Goal: Task Accomplishment & Management: Manage account settings

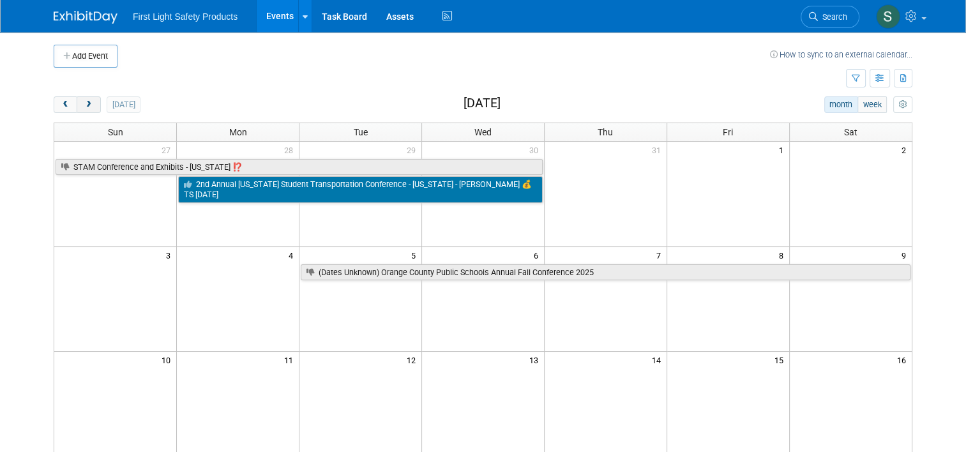
click at [84, 101] on span "next" at bounding box center [89, 105] width 10 height 8
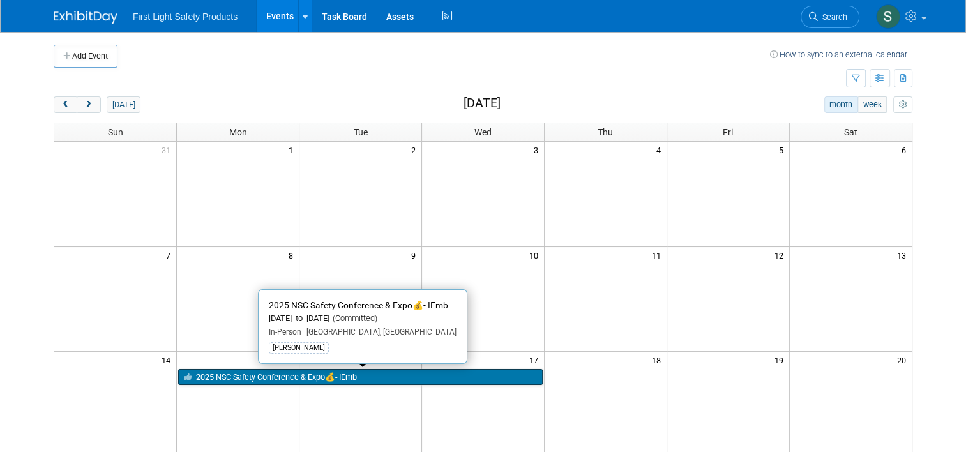
click at [271, 374] on link "2025 NSC Safety Conference & Expo💰- IEmb" at bounding box center [360, 377] width 365 height 17
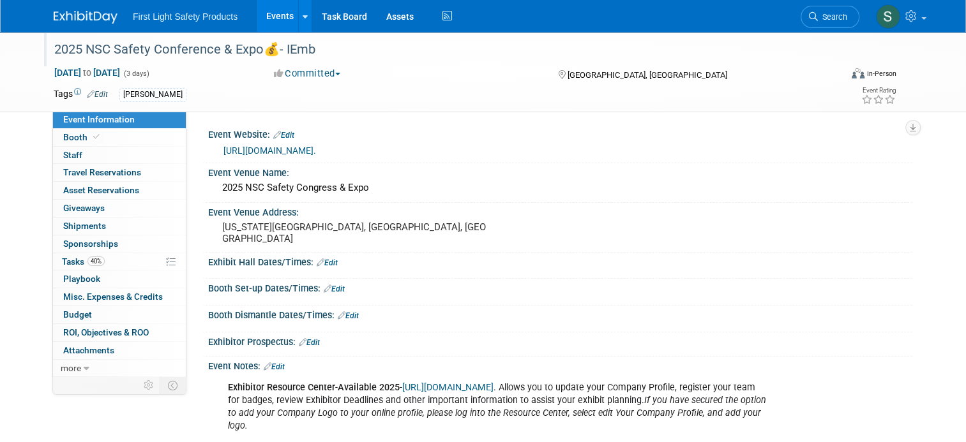
click at [308, 47] on div "2025 NSC Safety Conference & Expo💰- IEmb" at bounding box center [437, 49] width 775 height 23
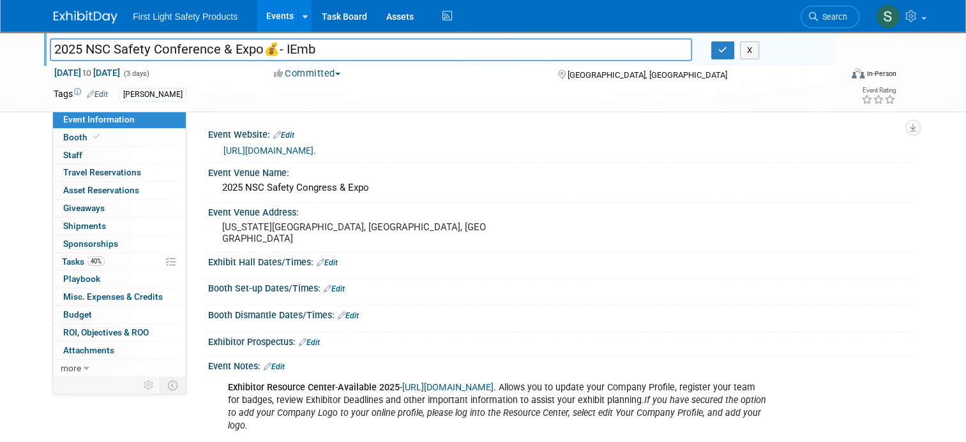
drag, startPoint x: 319, startPoint y: 50, endPoint x: 282, endPoint y: 48, distance: 36.5
click at [282, 48] on input "2025 NSC Safety Conference & Expo💰- IEmb" at bounding box center [371, 49] width 642 height 22
type input "2025 NSC Safety Conference & Expo💰- ITP"
click at [727, 54] on icon "button" at bounding box center [722, 50] width 9 height 8
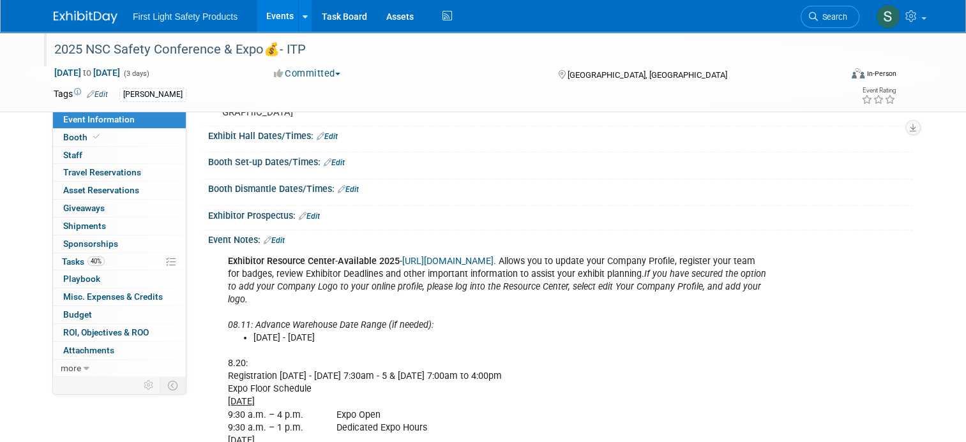
scroll to position [128, 0]
click at [270, 10] on link "Events" at bounding box center [280, 16] width 47 height 32
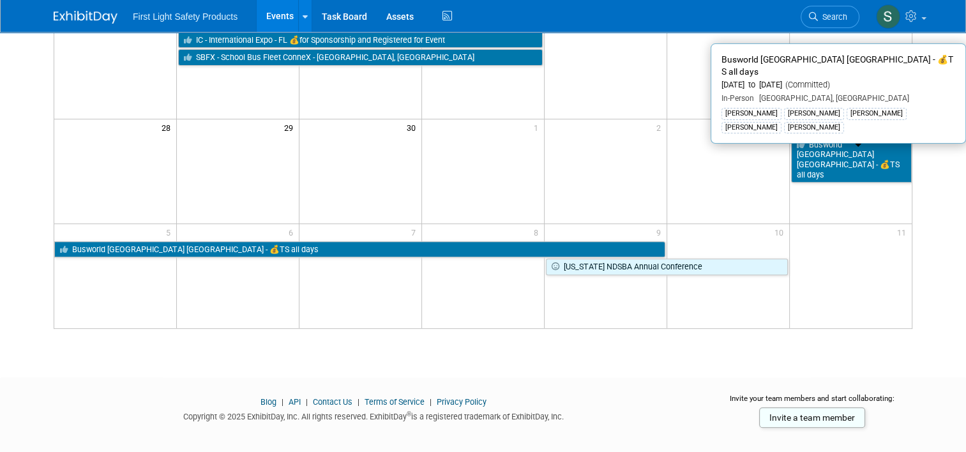
scroll to position [447, 0]
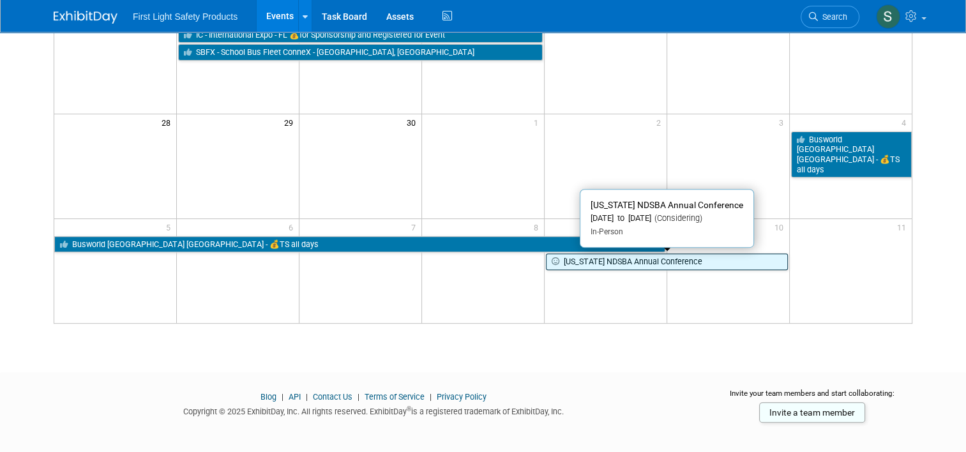
click at [588, 267] on link "[US_STATE] NDSBA Annual Conference" at bounding box center [667, 261] width 242 height 17
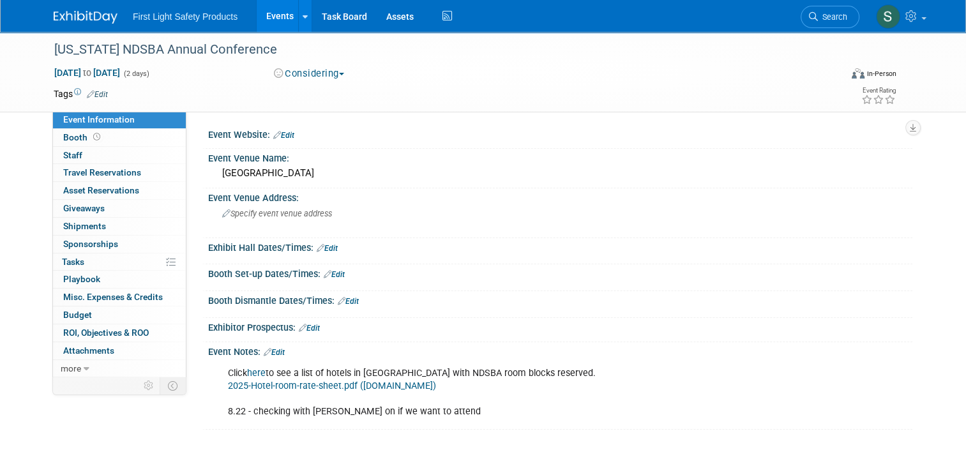
click at [304, 79] on button "Considering" at bounding box center [309, 73] width 80 height 13
click at [302, 133] on link "Not Going" at bounding box center [320, 130] width 101 height 18
click at [271, 354] on link "Edit" at bounding box center [274, 352] width 21 height 9
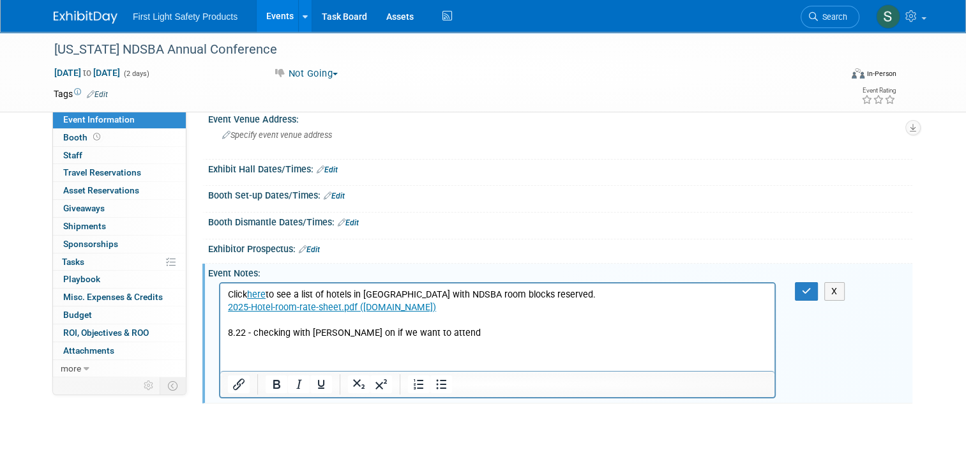
scroll to position [145, 0]
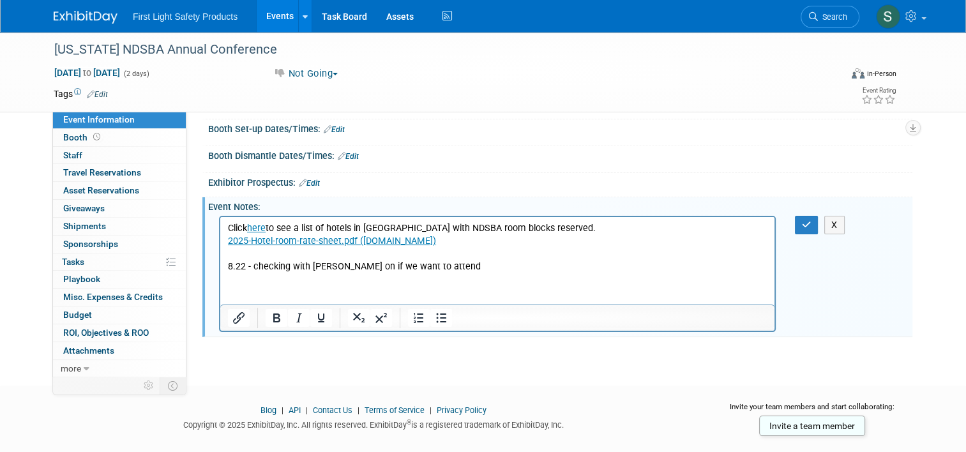
drag, startPoint x: 437, startPoint y: 264, endPoint x: 445, endPoint y: 270, distance: 10.1
click at [437, 267] on p "Click here to see a list of hotels in Bismarck with NDSBA room blocks reserved.…" at bounding box center [498, 247] width 540 height 51
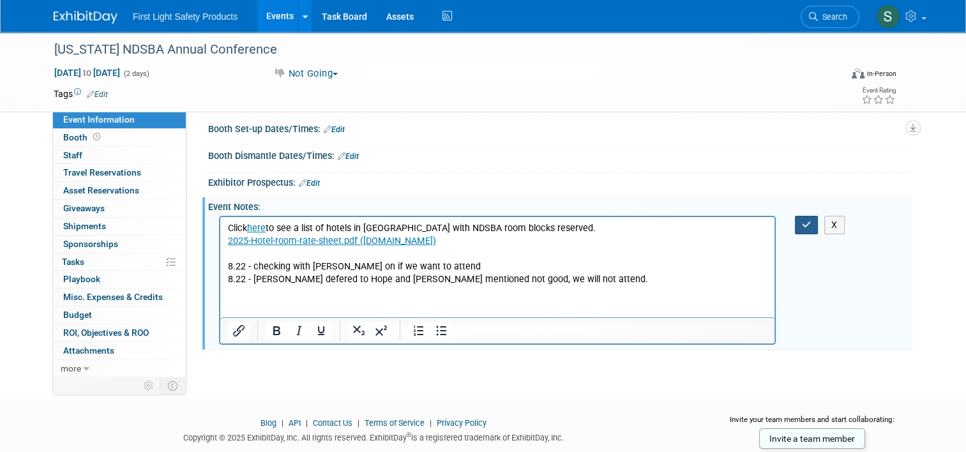
click at [808, 220] on icon "button" at bounding box center [807, 224] width 10 height 9
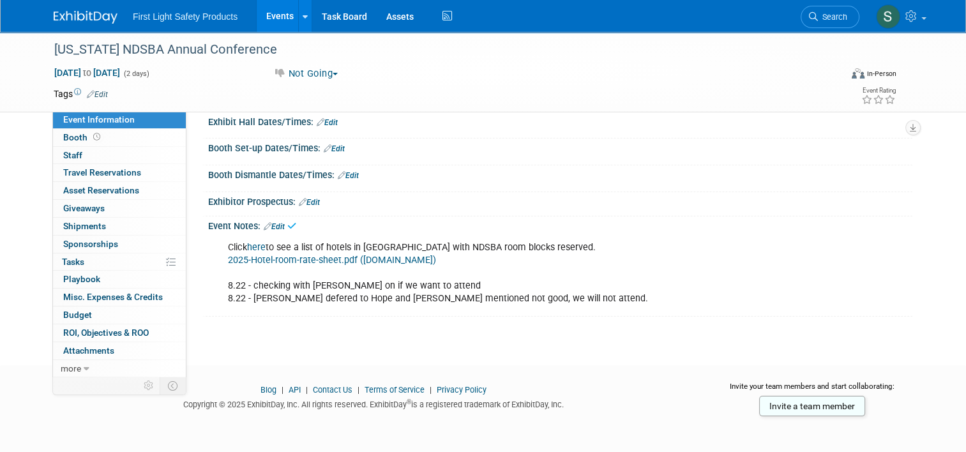
click at [260, 20] on link "Events" at bounding box center [280, 16] width 47 height 32
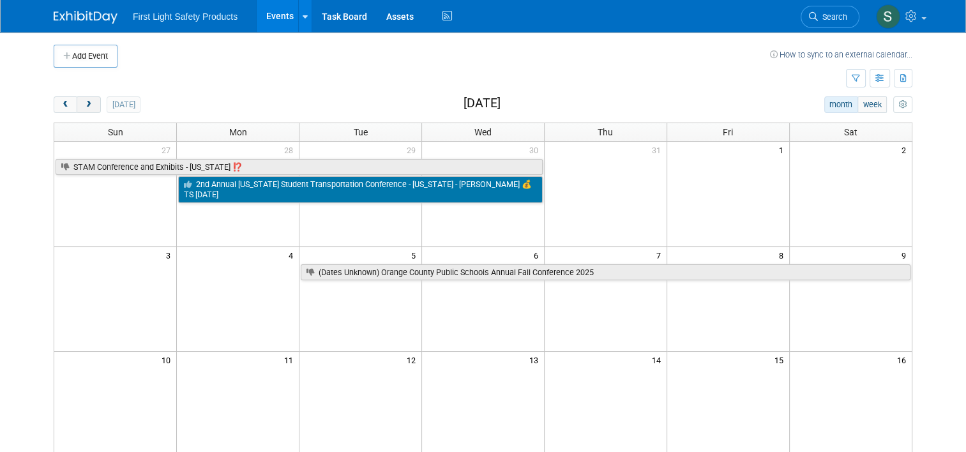
click at [87, 98] on button "next" at bounding box center [89, 104] width 24 height 17
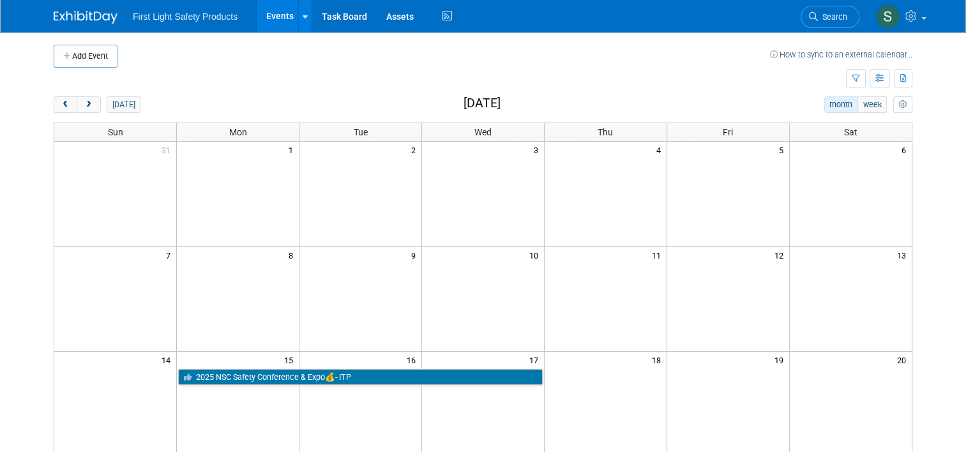
scroll to position [128, 0]
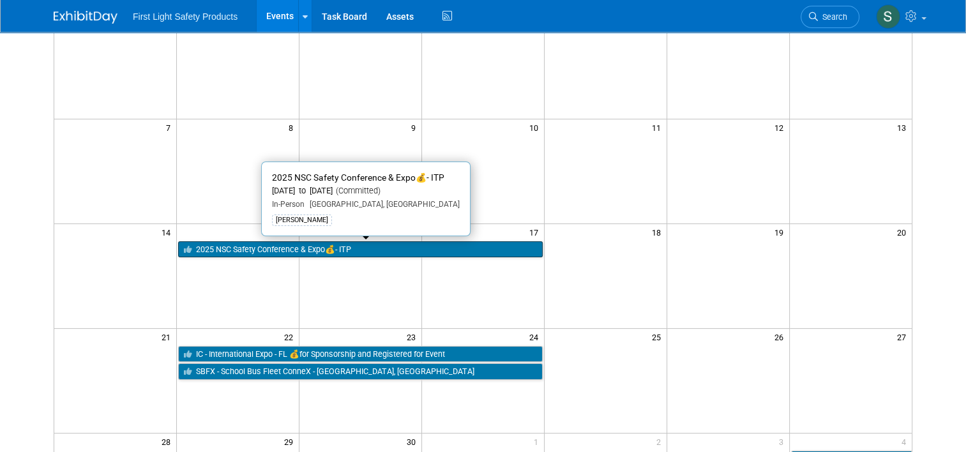
click at [219, 255] on link "2025 NSC Safety Conference & Expo💰- ITP" at bounding box center [360, 249] width 365 height 17
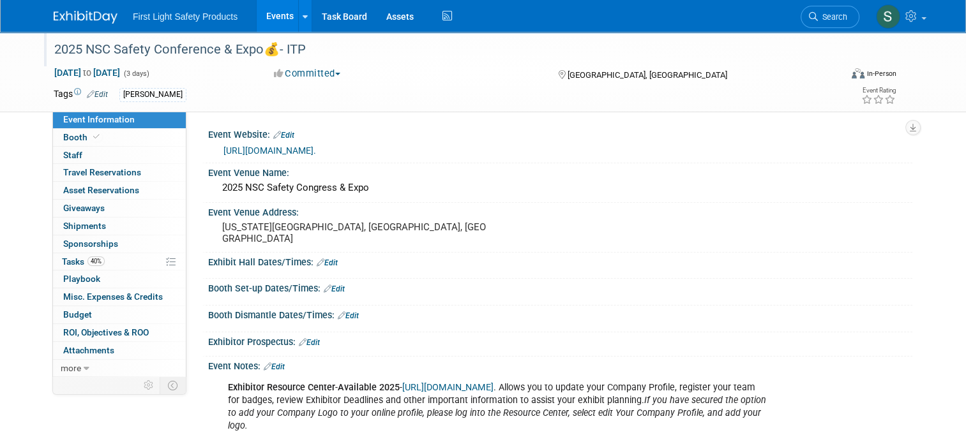
click at [74, 49] on div "2025 NSC Safety Conference & Expo💰- ITP" at bounding box center [437, 49] width 775 height 23
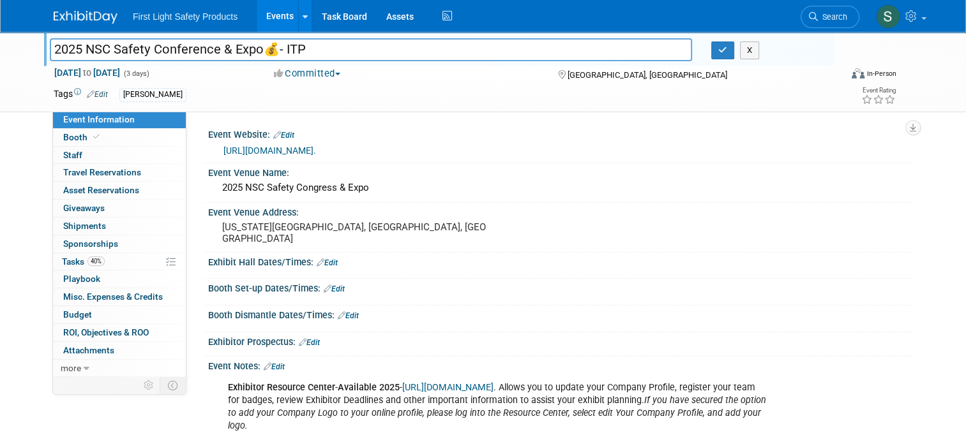
drag, startPoint x: 47, startPoint y: 48, endPoint x: 312, endPoint y: 59, distance: 265.2
click at [312, 59] on input "2025 NSC Safety Conference & Expo💰- ITP" at bounding box center [371, 49] width 642 height 22
click at [727, 54] on icon "button" at bounding box center [722, 50] width 9 height 8
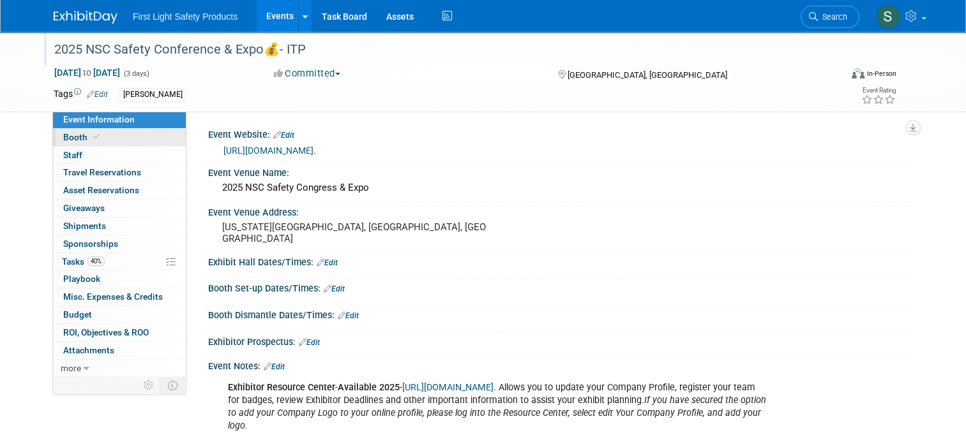
click at [109, 136] on link "Booth" at bounding box center [119, 137] width 133 height 17
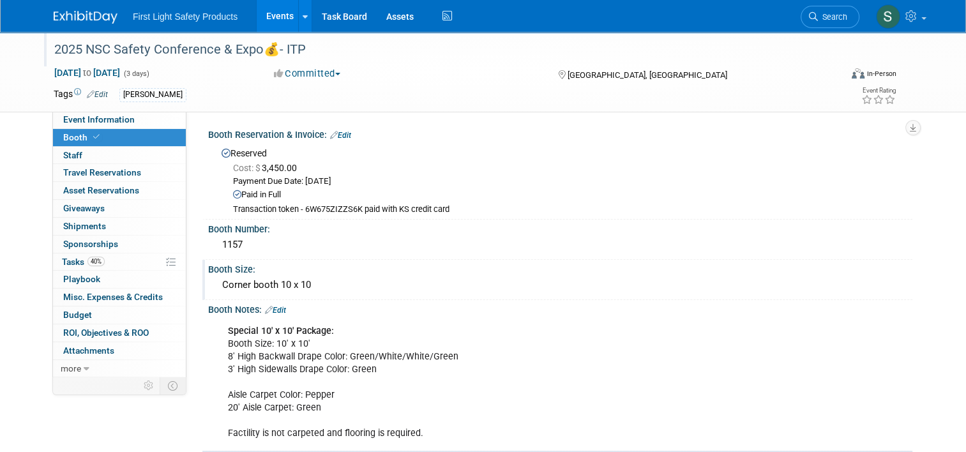
drag, startPoint x: 314, startPoint y: 286, endPoint x: 199, endPoint y: 268, distance: 116.9
click at [202, 268] on div "Booth Size: Corner booth 10 x 10" at bounding box center [557, 280] width 710 height 40
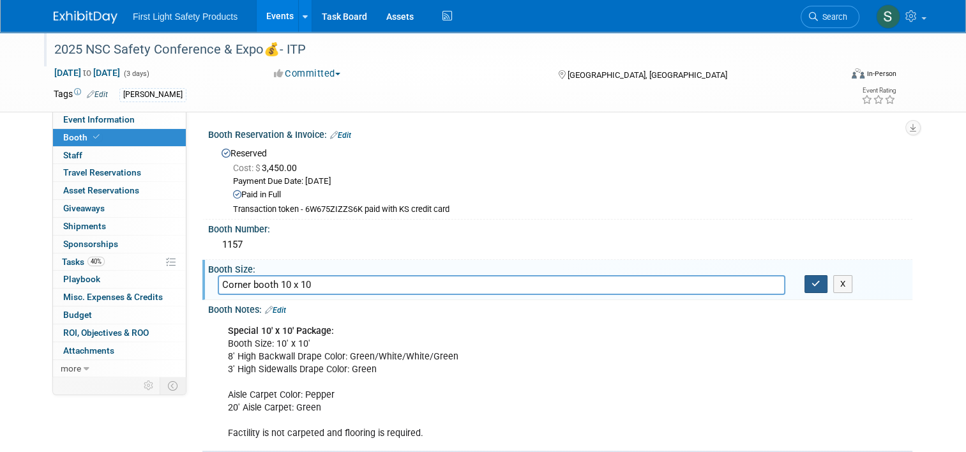
click at [820, 285] on icon "button" at bounding box center [815, 284] width 9 height 8
